Goal: Find specific page/section: Find specific page/section

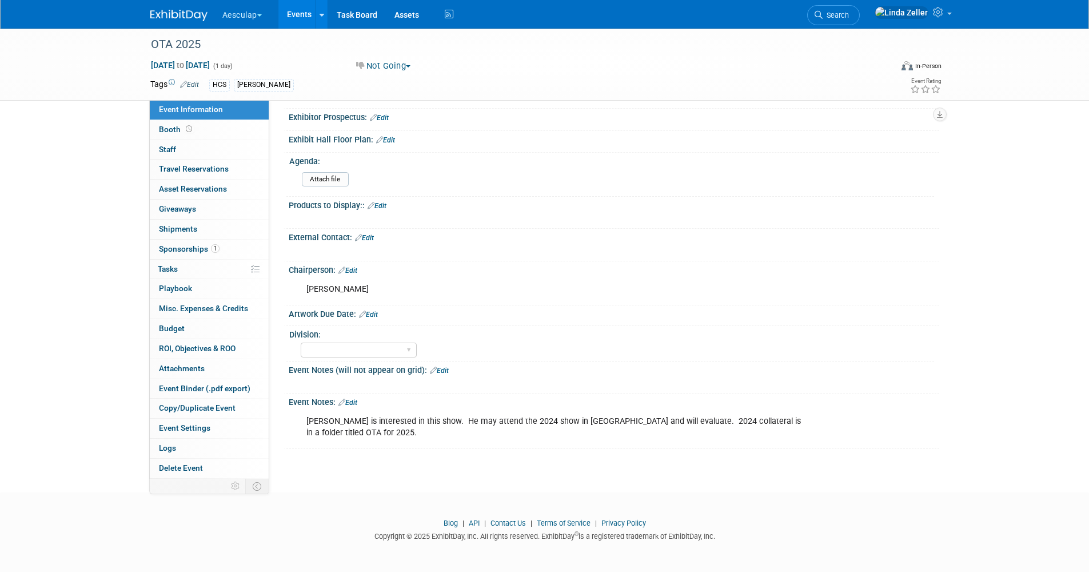
click at [298, 21] on link "Events" at bounding box center [299, 14] width 42 height 29
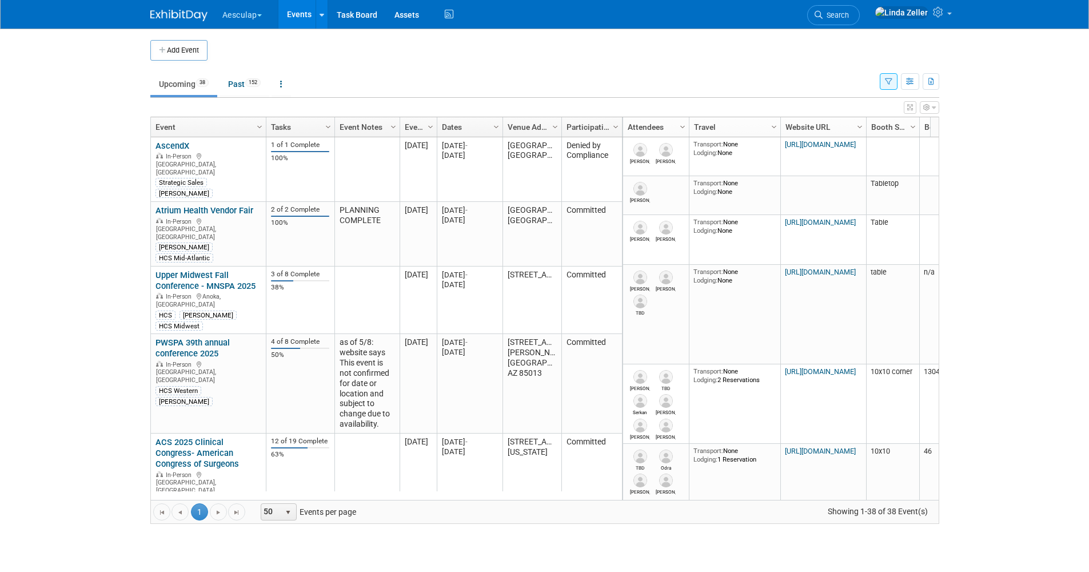
click at [885, 85] on icon "button" at bounding box center [888, 81] width 7 height 7
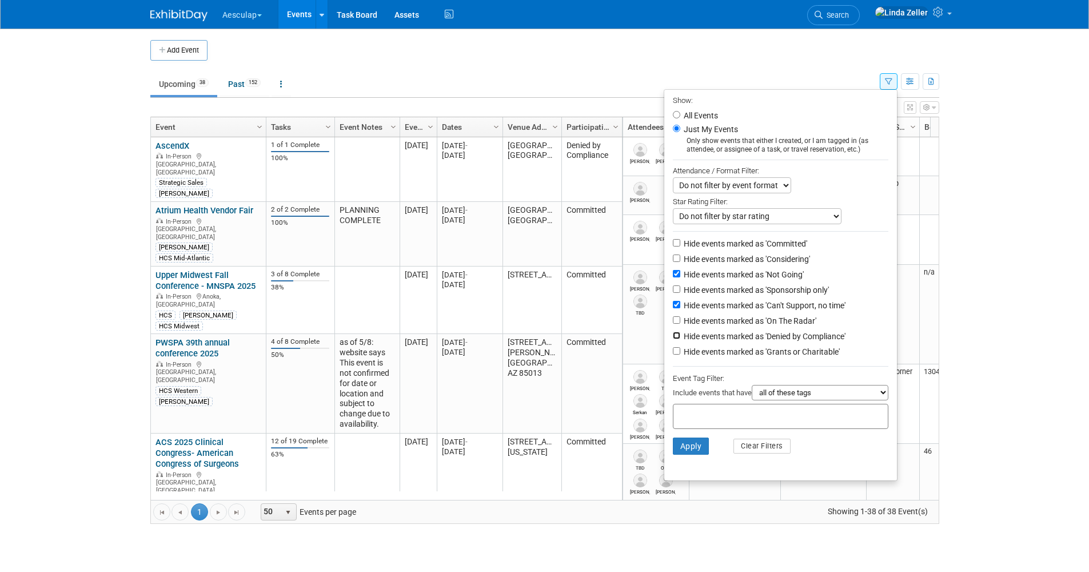
click at [673, 339] on input "Hide events marked as 'Denied by Compliance'" at bounding box center [676, 335] width 7 height 7
checkbox input "true"
click at [684, 450] on button "Apply" at bounding box center [691, 445] width 37 height 17
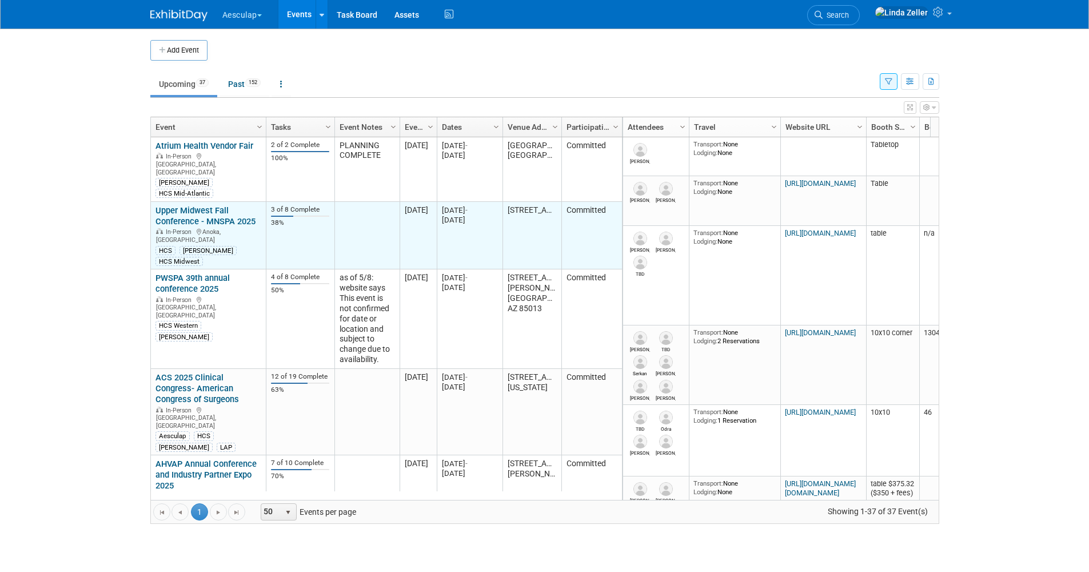
click at [179, 205] on link "Upper Midwest Fall Conference - MNSPA 2025" at bounding box center [205, 215] width 100 height 21
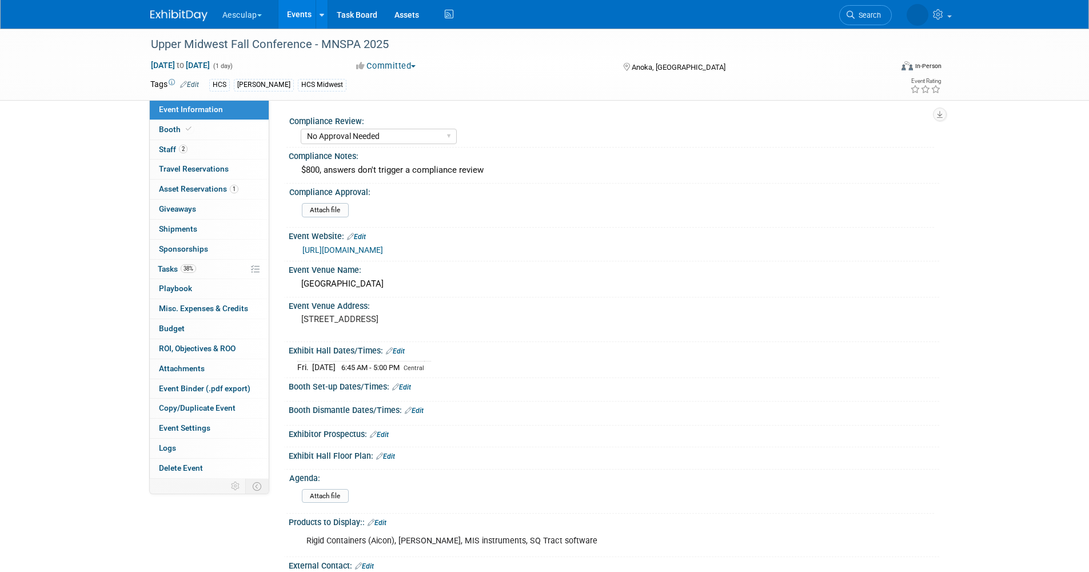
select select "No Approval Needed"
select select "HCS"
click at [161, 264] on span "Tasks 38%" at bounding box center [177, 268] width 38 height 9
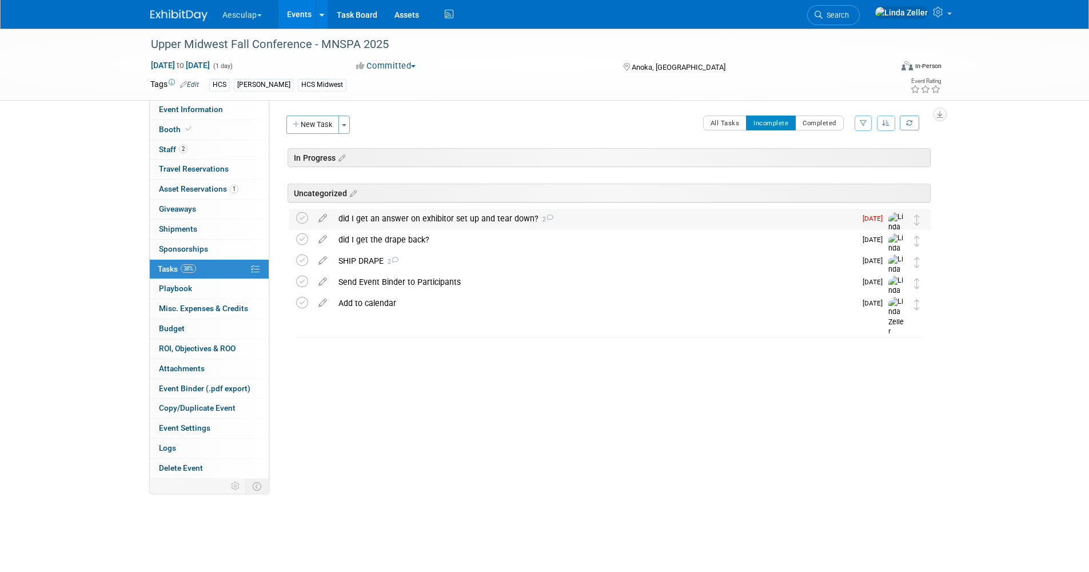
click at [386, 219] on div "did I get an answer on exhibitor set up and tear down? 2" at bounding box center [594, 218] width 523 height 19
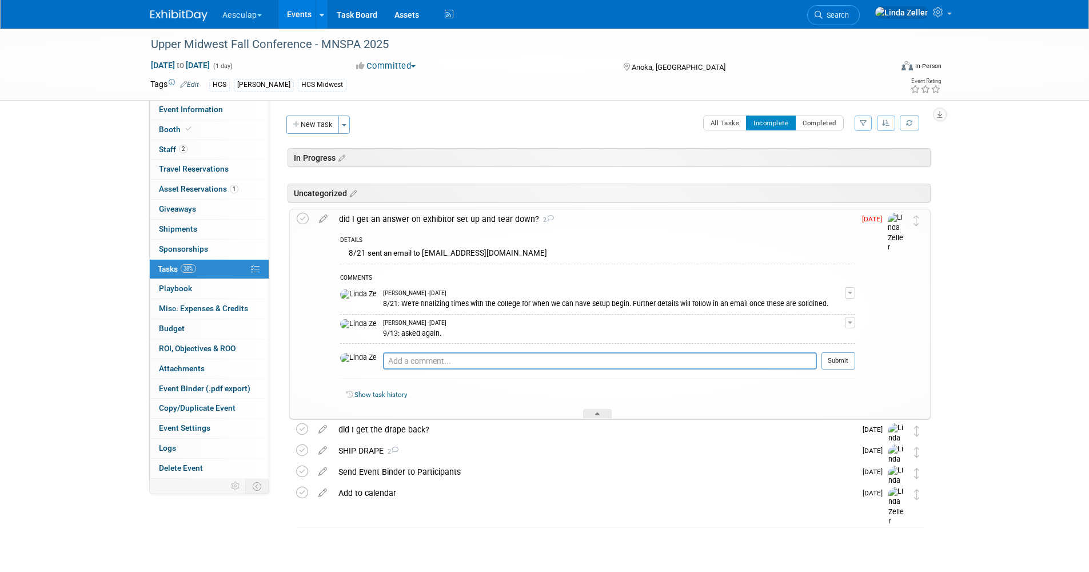
click at [386, 219] on div "did I get an answer on exhibitor set up and tear down? 2" at bounding box center [594, 218] width 522 height 19
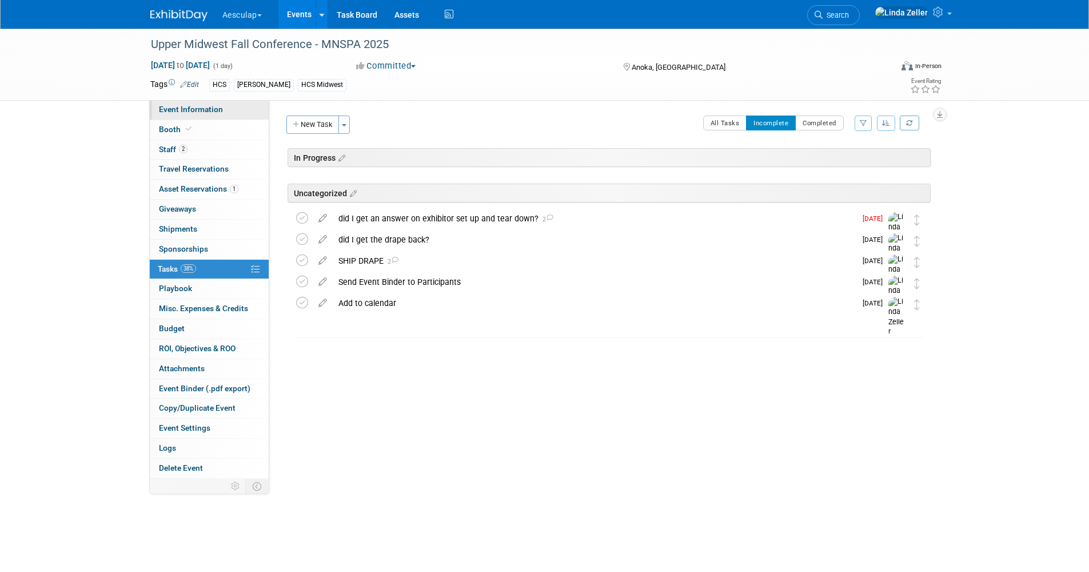
click at [200, 110] on span "Event Information" at bounding box center [191, 109] width 64 height 9
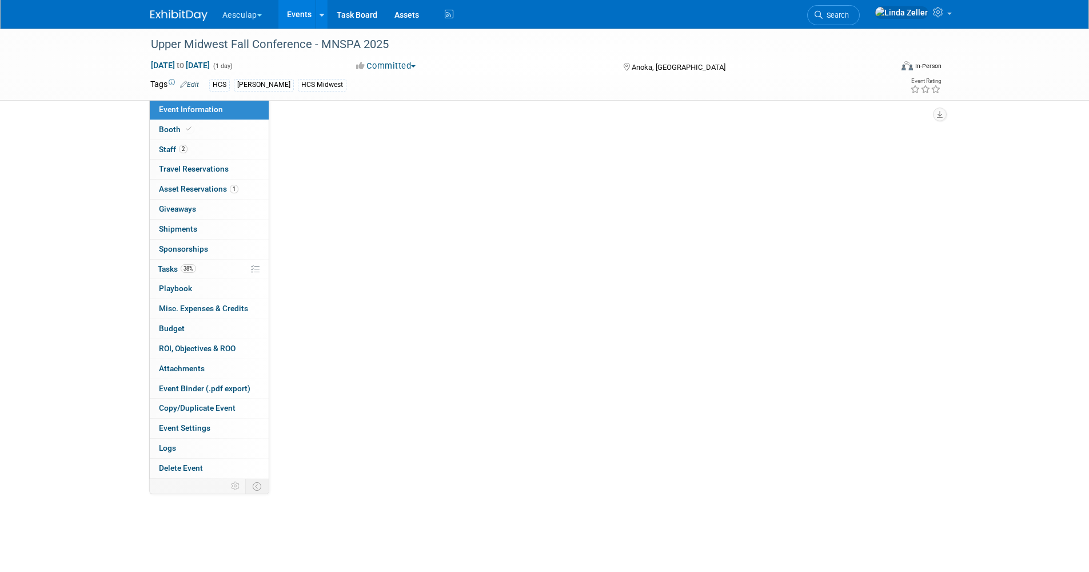
select select "No Approval Needed"
select select "HCS"
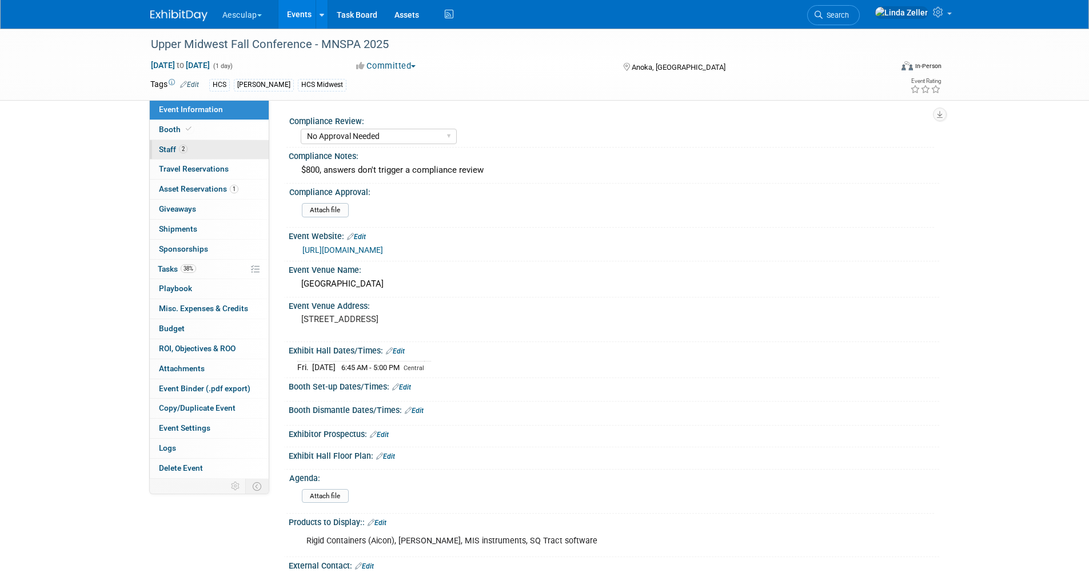
click at [187, 151] on link "2 Staff 2" at bounding box center [209, 149] width 119 height 19
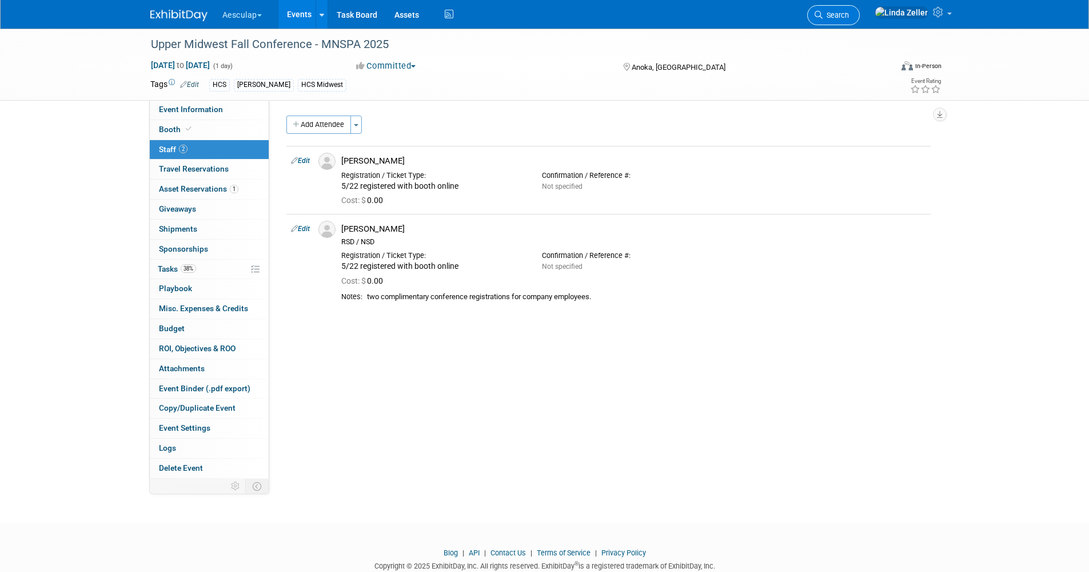
click at [849, 14] on span "Search" at bounding box center [836, 15] width 26 height 9
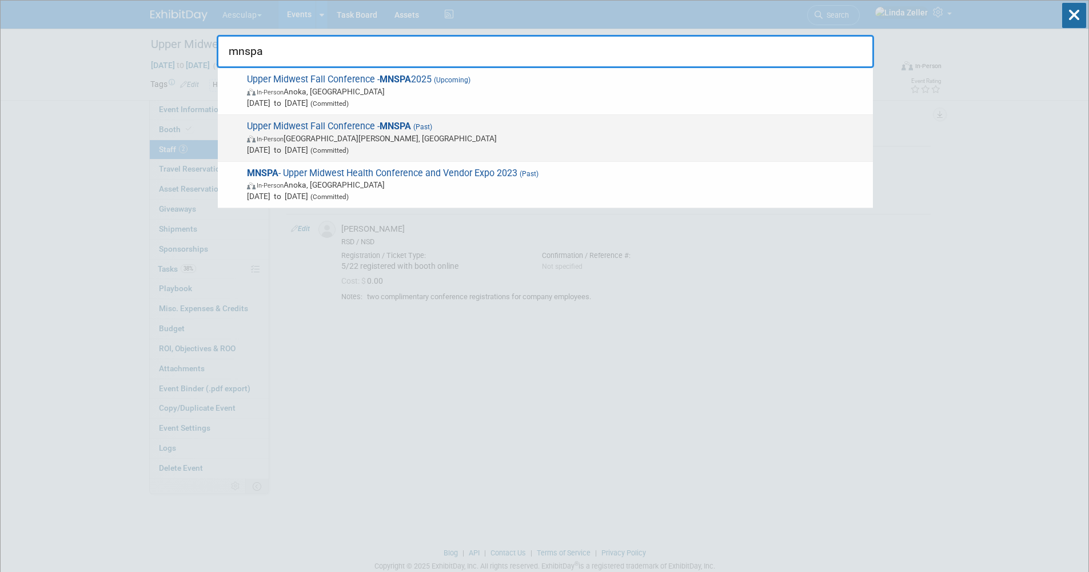
type input "mnspa"
click at [313, 143] on span "In-Person Saint Paul, MN" at bounding box center [557, 138] width 620 height 11
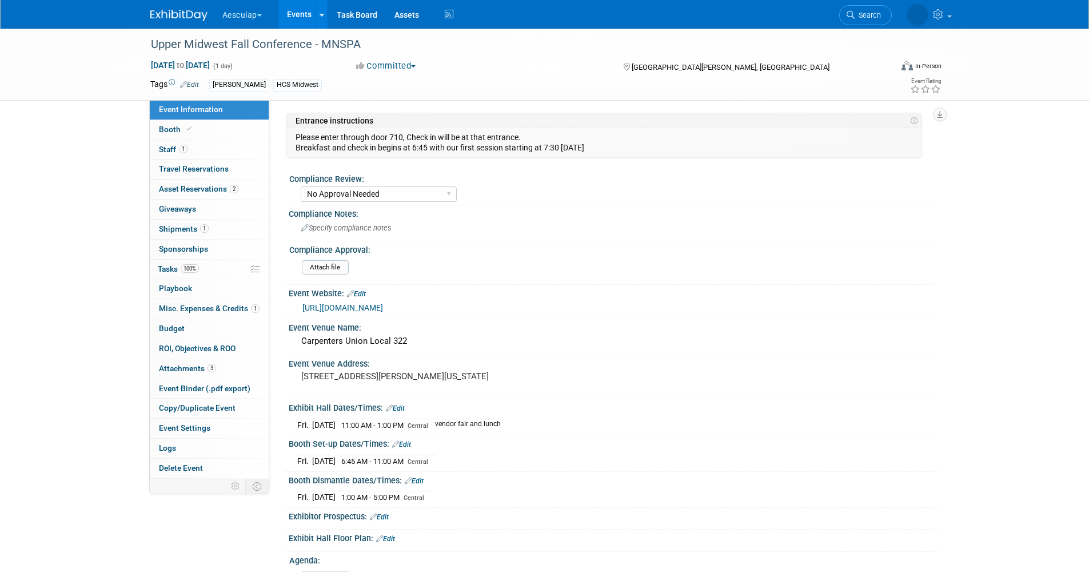
select select "No Approval Needed"
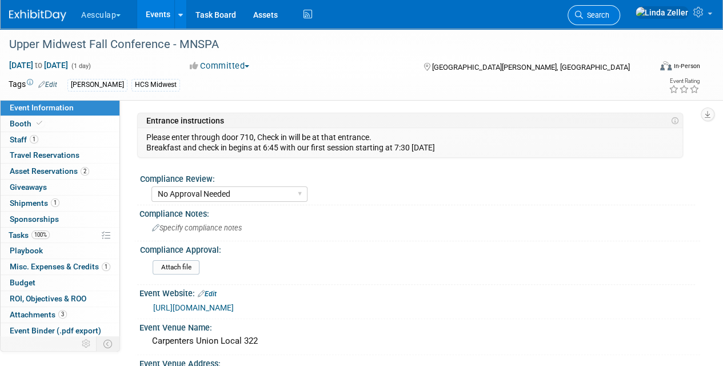
click at [609, 14] on span "Search" at bounding box center [596, 15] width 26 height 9
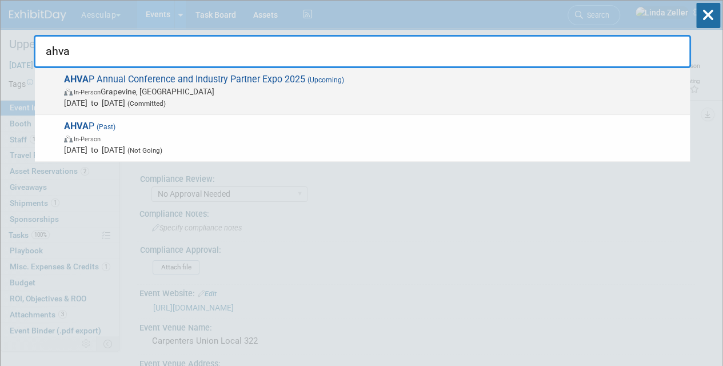
type input "ahva"
click at [73, 79] on strong "AHVA" at bounding box center [76, 79] width 25 height 11
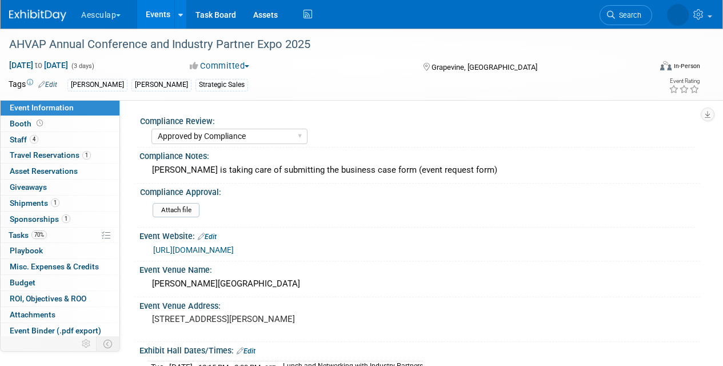
select select "Approved by Compliance"
select select "Strategic Sales"
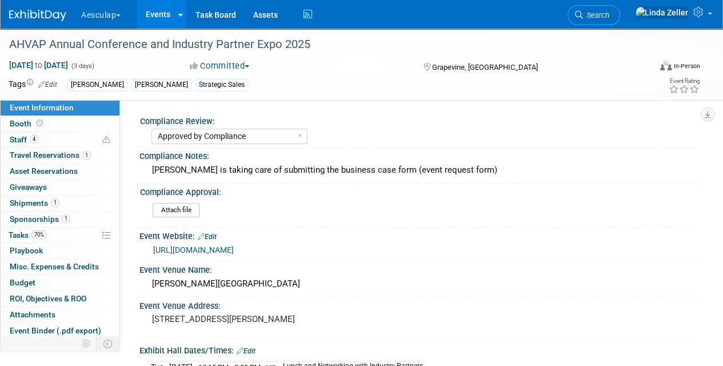
click at [452, 8] on div "Aesculap Explore: My Workspaces 4 Go to Workspace: Aesculap [PERSON_NAME] [PERS…" at bounding box center [354, 14] width 690 height 29
